Goal: Task Accomplishment & Management: Manage account settings

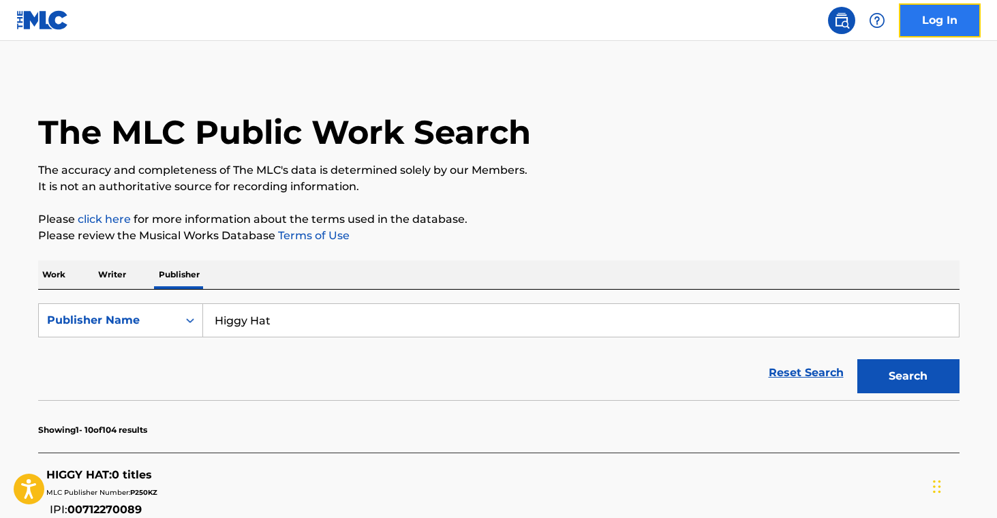
click at [932, 14] on link "Log In" at bounding box center [940, 20] width 82 height 34
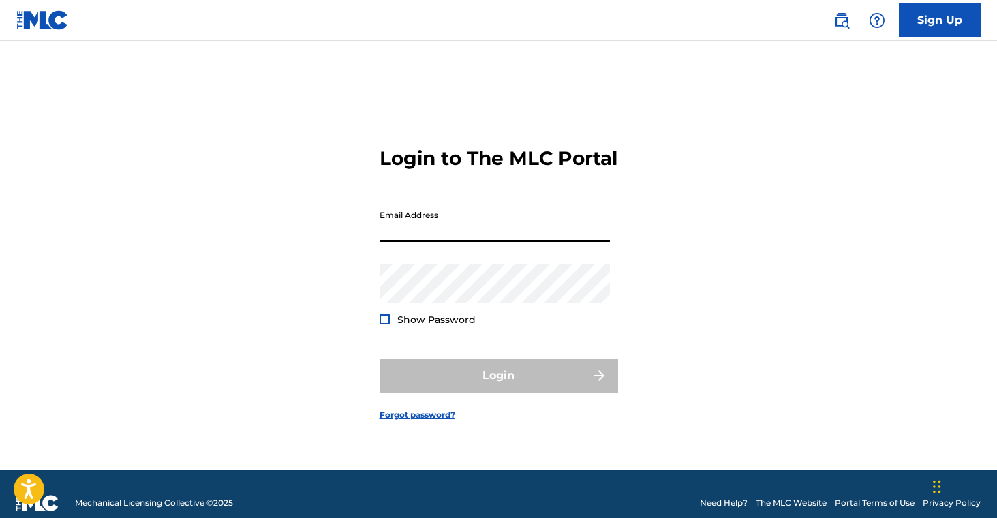
click at [488, 237] on input "Email Address" at bounding box center [495, 222] width 230 height 39
type input "[EMAIL_ADDRESS][DOMAIN_NAME]"
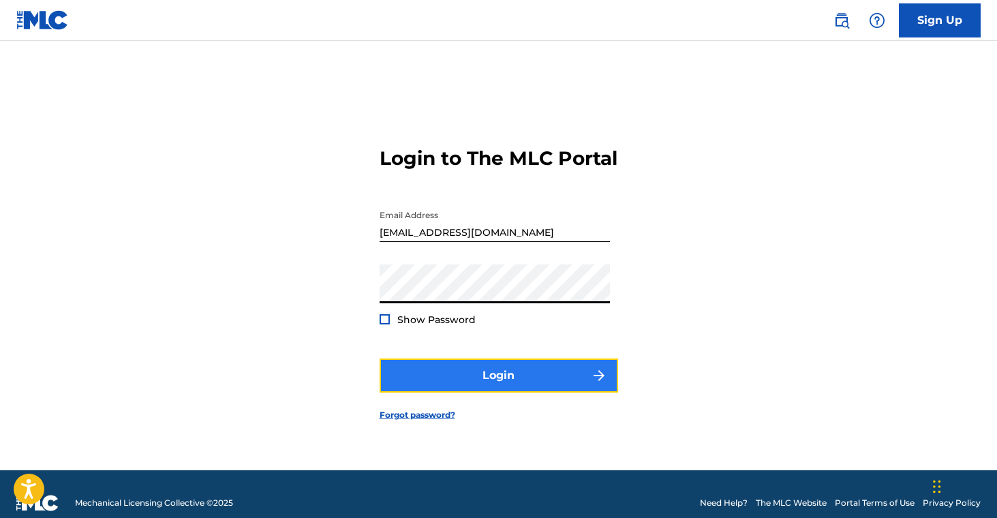
click at [509, 382] on button "Login" at bounding box center [499, 376] width 239 height 34
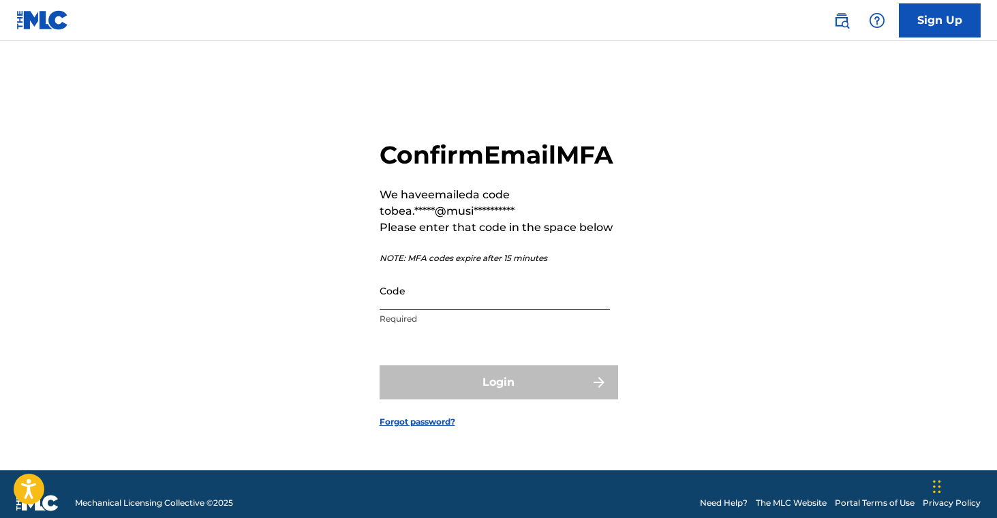
click at [512, 310] on input "Code" at bounding box center [495, 290] width 230 height 39
paste input "398944"
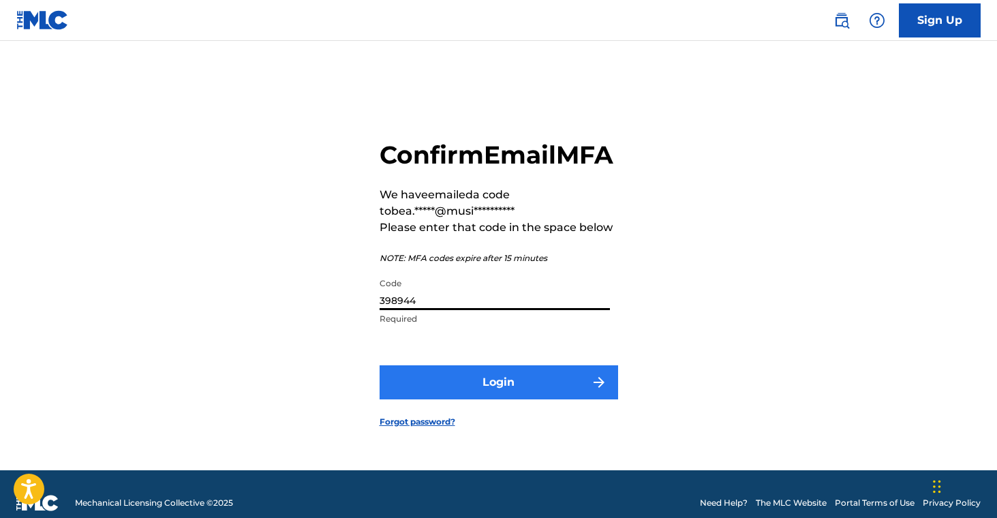
type input "398944"
click at [502, 393] on button "Login" at bounding box center [499, 382] width 239 height 34
